Goal: Transaction & Acquisition: Purchase product/service

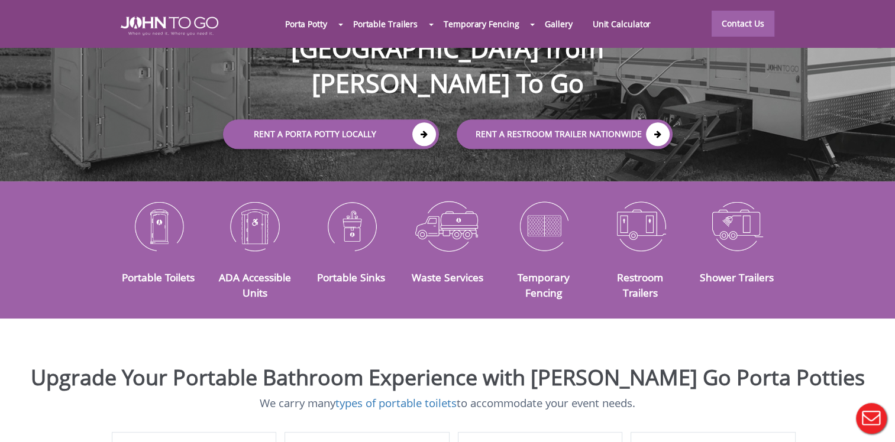
scroll to position [177, 0]
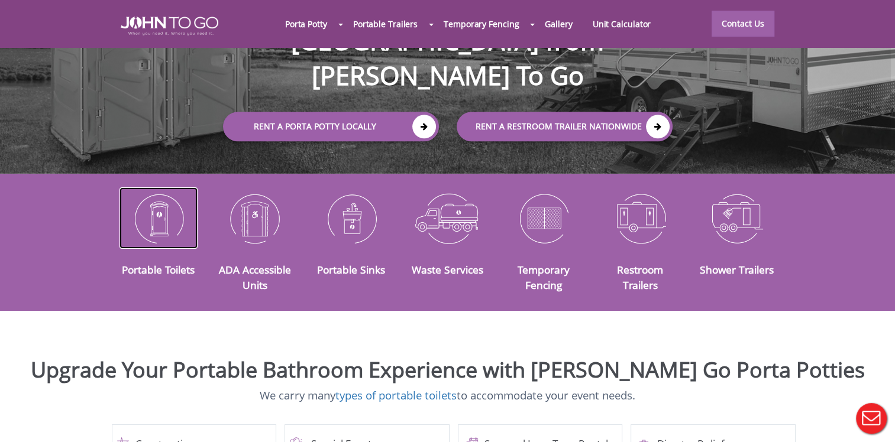
click at [142, 221] on img at bounding box center [158, 217] width 79 height 61
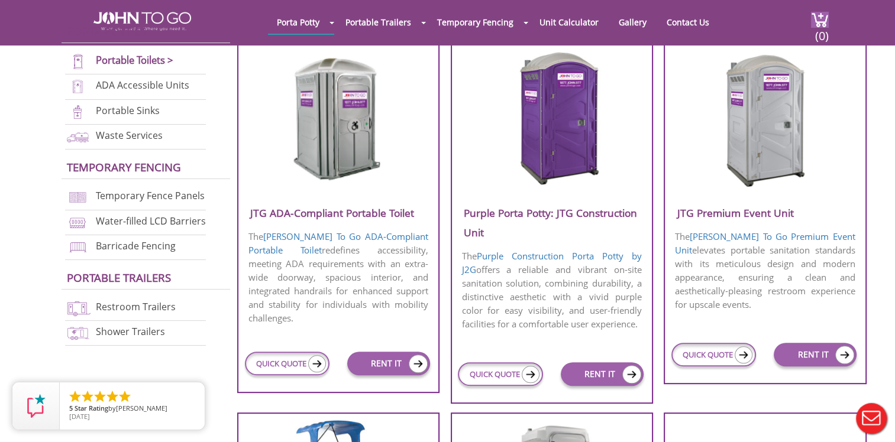
scroll to position [473, 0]
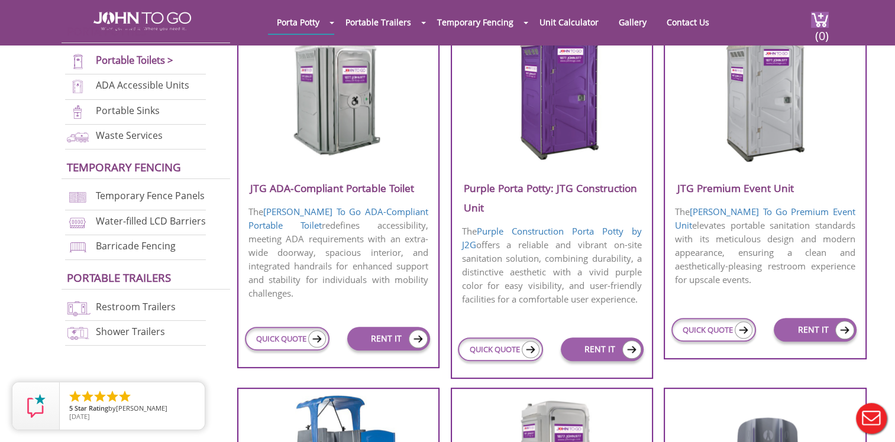
click at [594, 238] on p "The Purple Construction Porta Potty by J2G offers a reliable and vibrant on-sit…" at bounding box center [552, 265] width 200 height 84
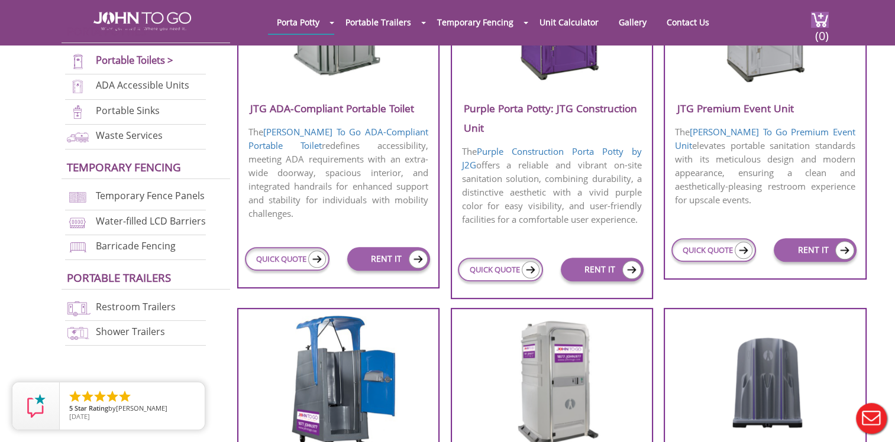
scroll to position [650, 0]
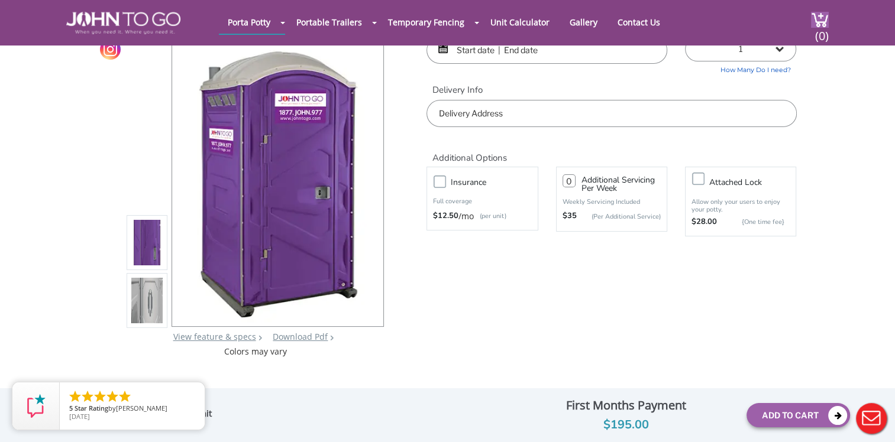
scroll to position [59, 0]
click at [246, 337] on link "View feature & specs" at bounding box center [214, 337] width 83 height 11
